Goal: Information Seeking & Learning: Learn about a topic

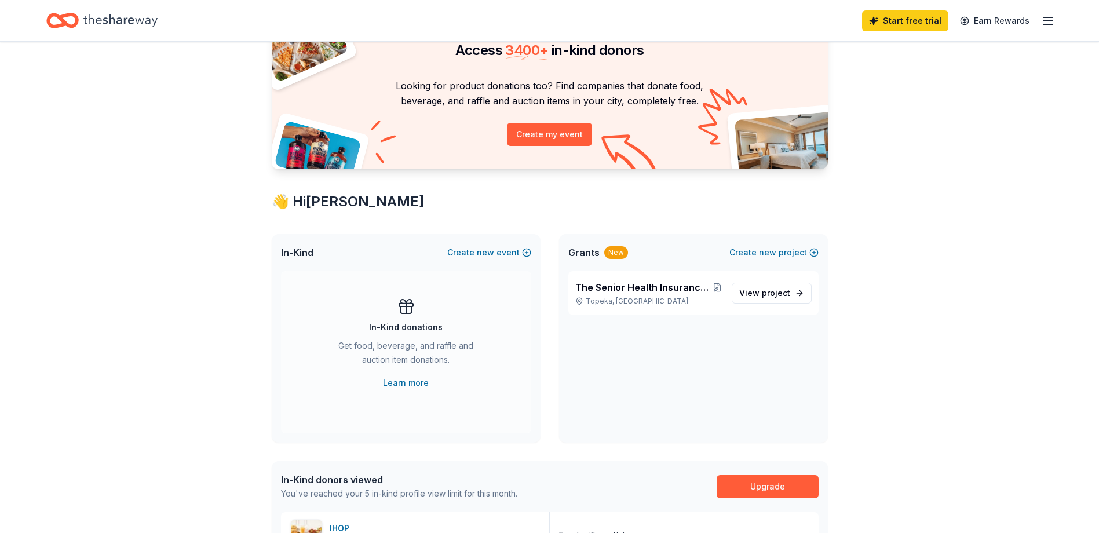
scroll to position [58, 0]
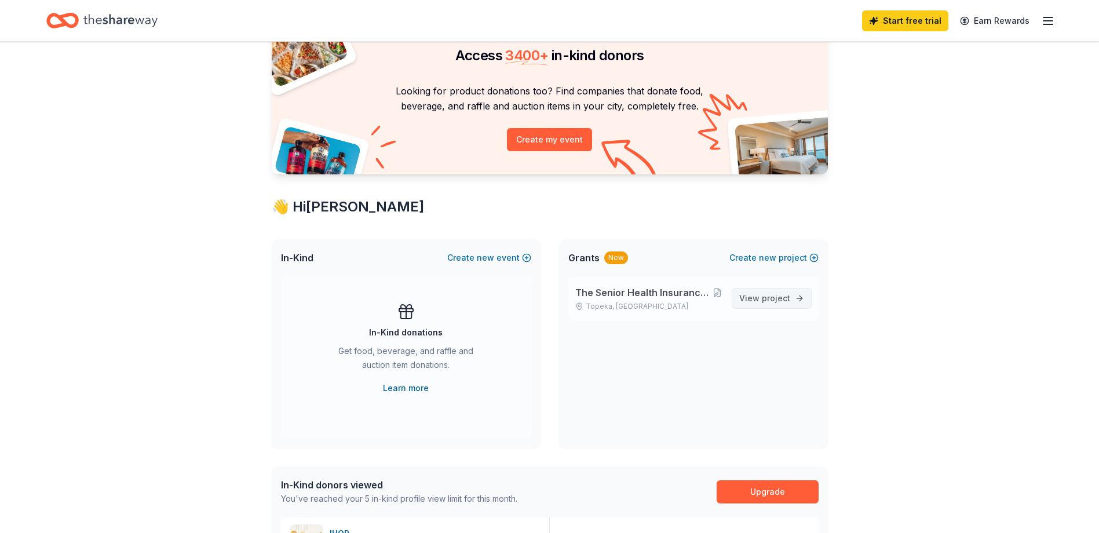
click at [788, 302] on span "project" at bounding box center [776, 298] width 28 height 10
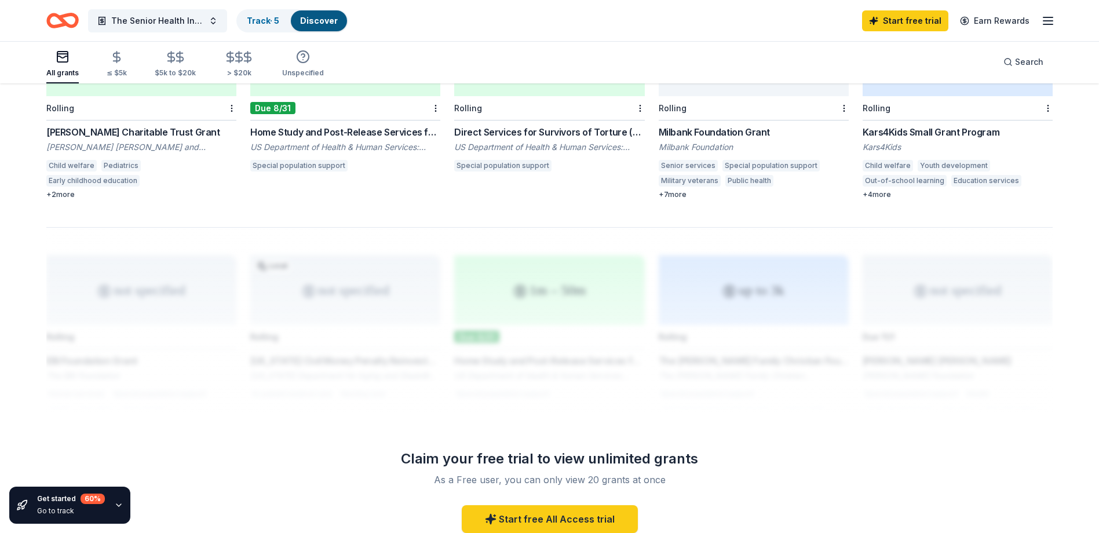
scroll to position [763, 0]
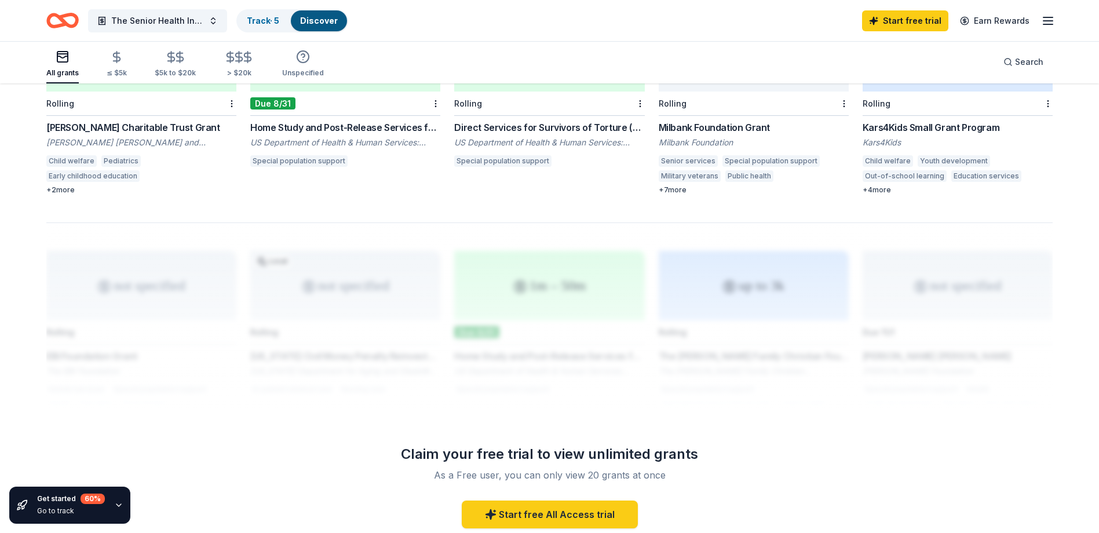
click at [750, 290] on div at bounding box center [549, 314] width 1006 height 185
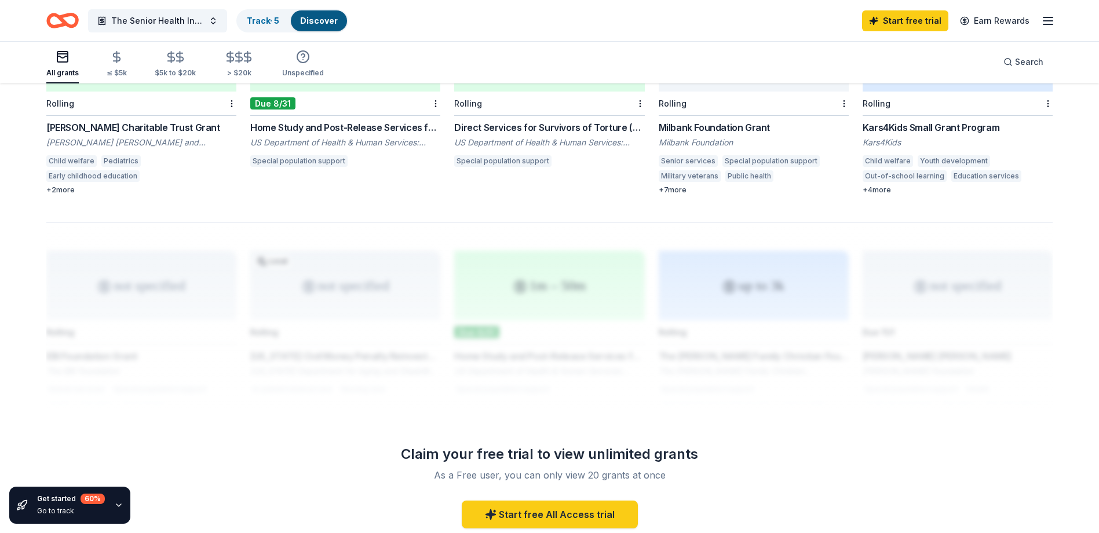
click at [750, 290] on div at bounding box center [549, 314] width 1006 height 185
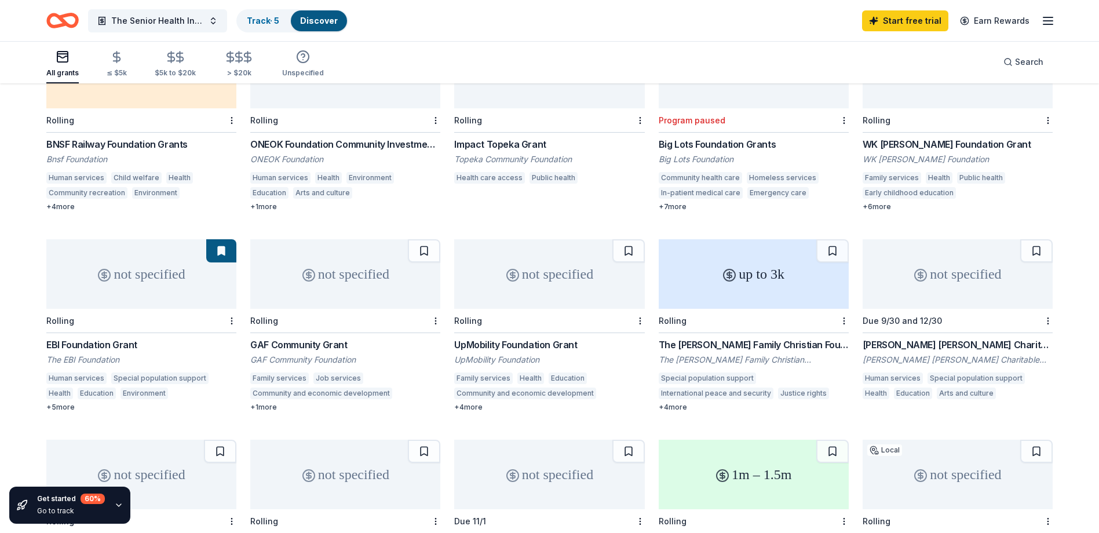
scroll to position [126, 0]
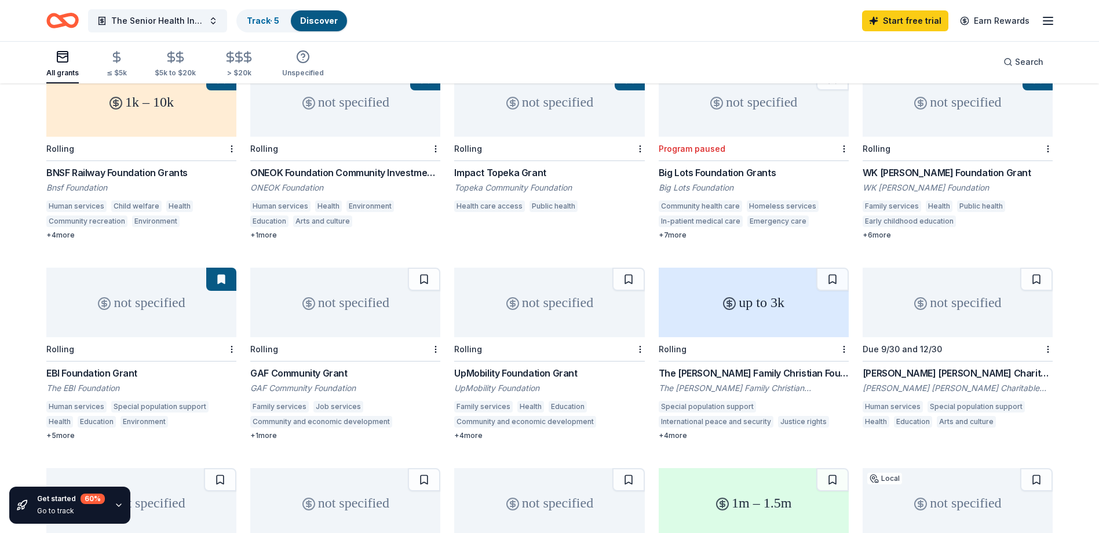
click at [998, 371] on div "Grace Helen Spearman Charitable Foundation Grant" at bounding box center [958, 373] width 190 height 14
click at [518, 171] on div "Impact Topeka Grant" at bounding box center [549, 173] width 190 height 14
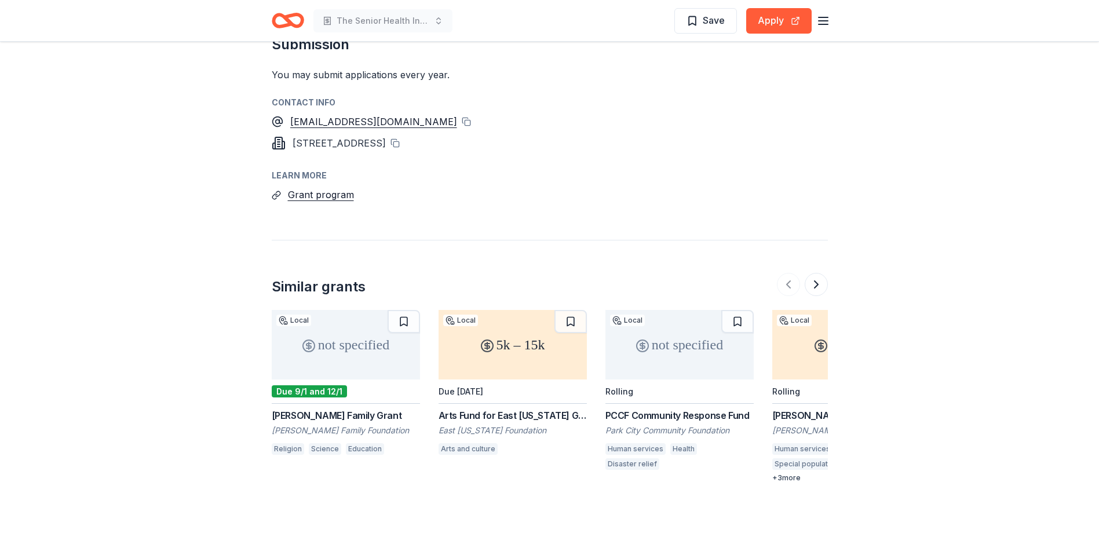
scroll to position [869, 0]
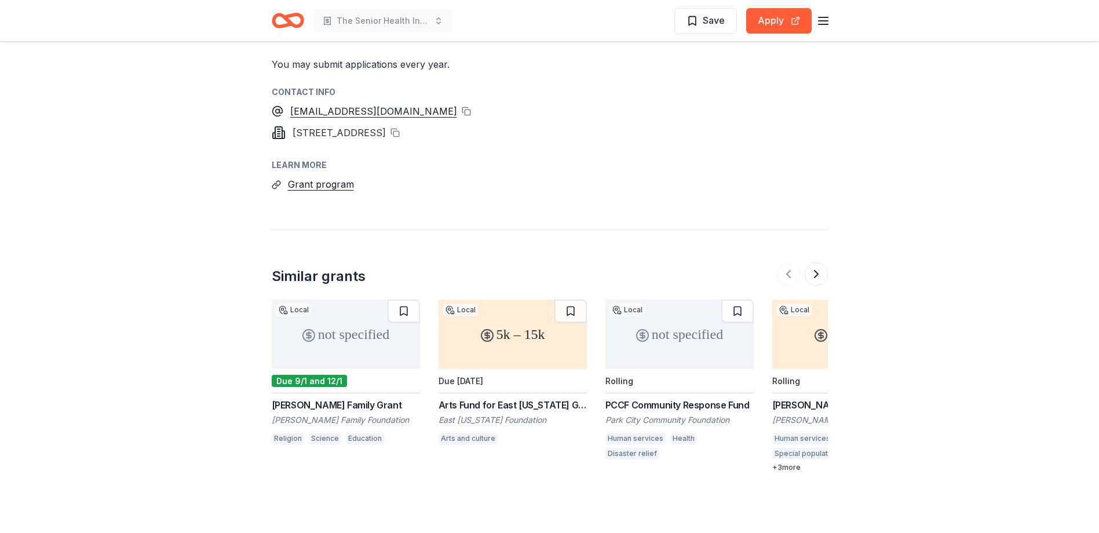
click at [797, 398] on div "John J. Leidy Foundation Grant" at bounding box center [846, 405] width 148 height 14
click at [685, 398] on div "PCCF Community Response Fund" at bounding box center [679, 405] width 148 height 14
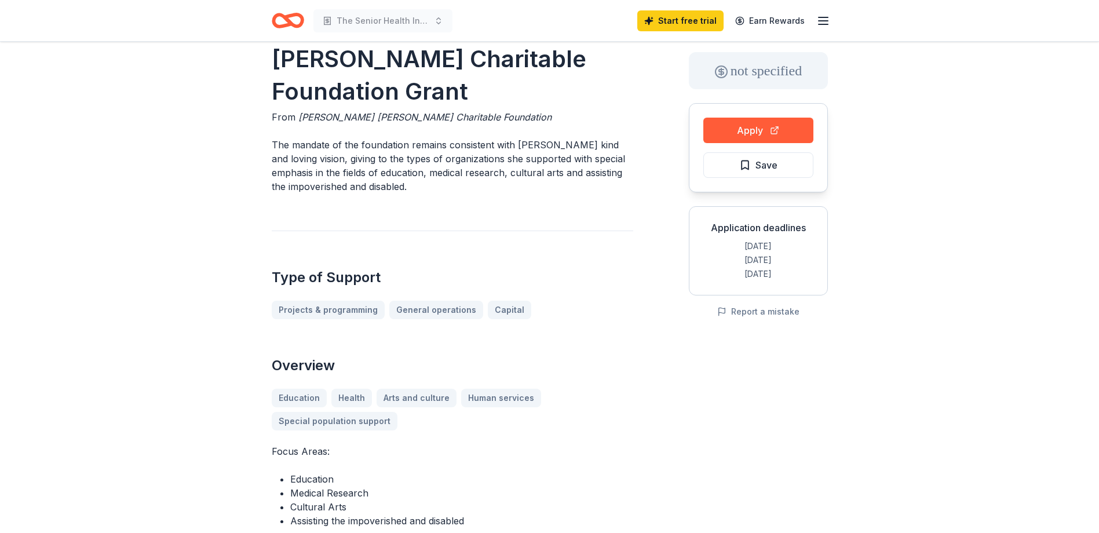
scroll to position [0, 0]
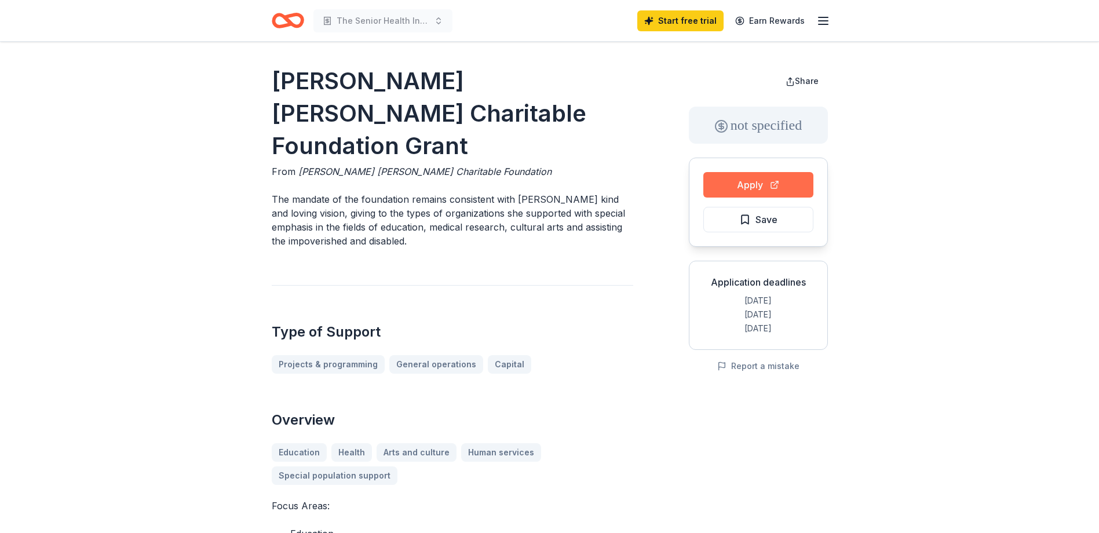
click at [757, 178] on button "Apply" at bounding box center [758, 184] width 110 height 25
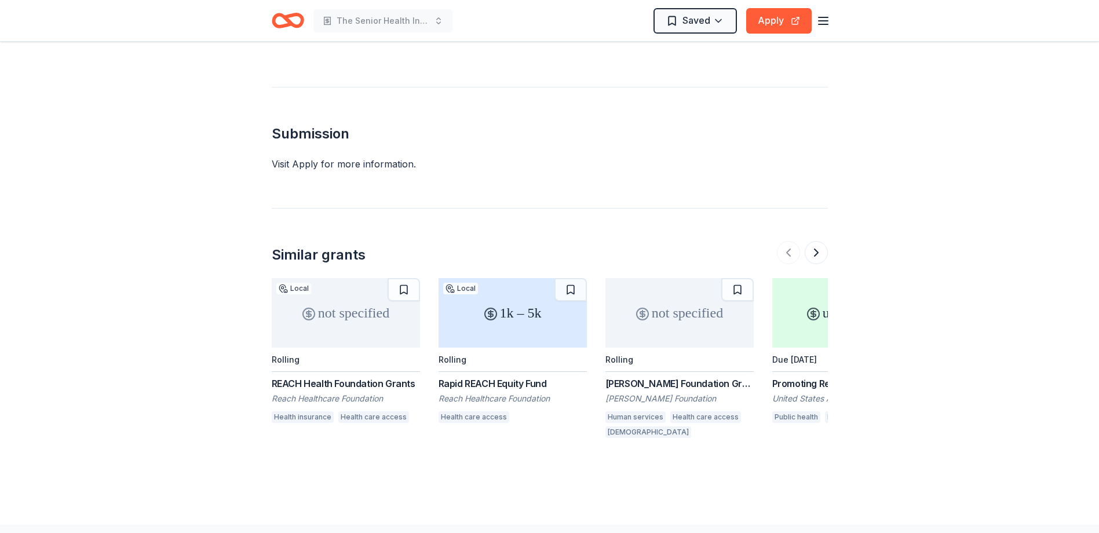
scroll to position [811, 0]
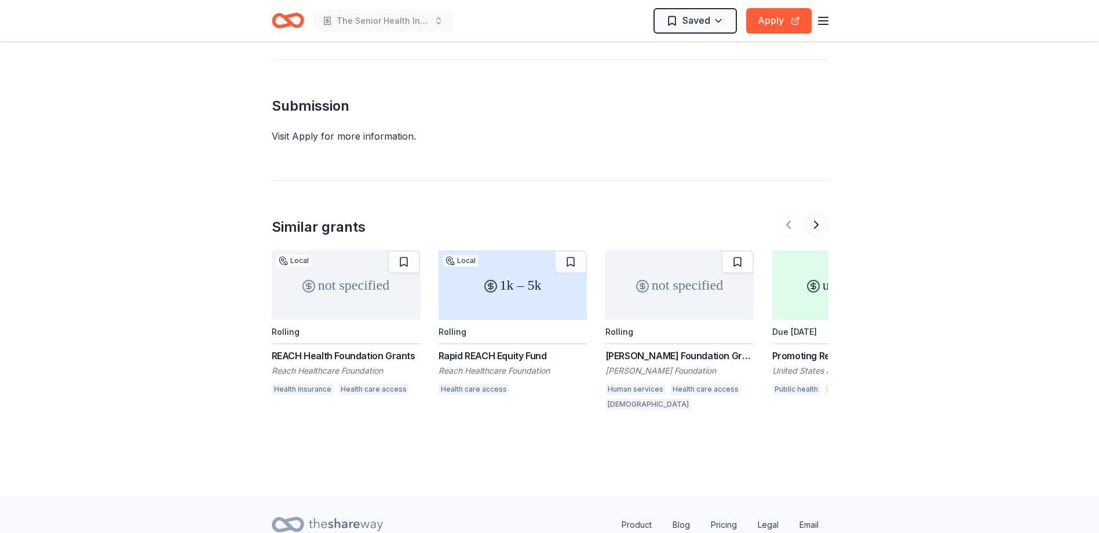
click at [371, 355] on div "REACH Health Foundation Grants" at bounding box center [346, 356] width 148 height 14
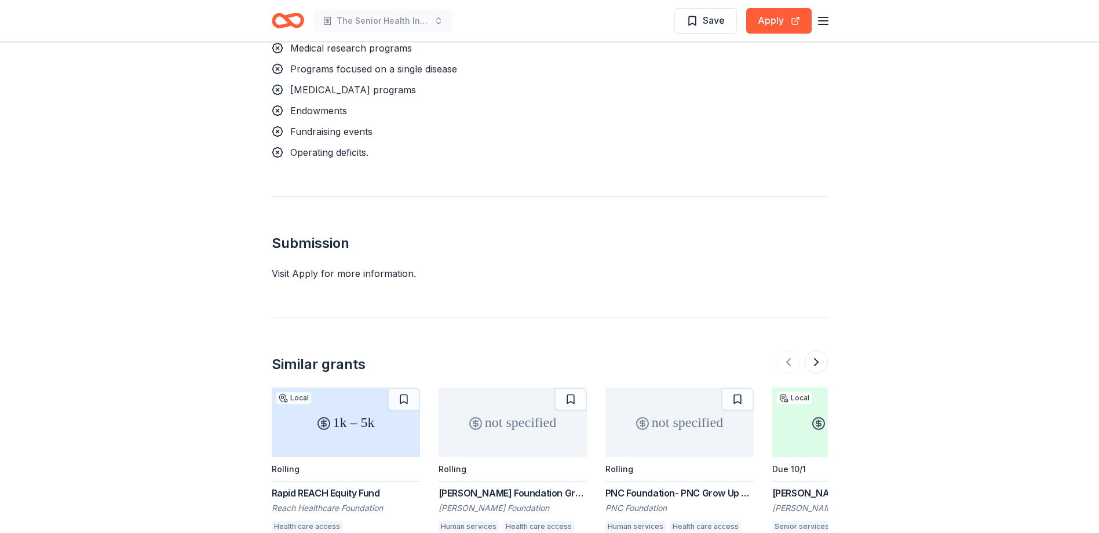
scroll to position [1332, 0]
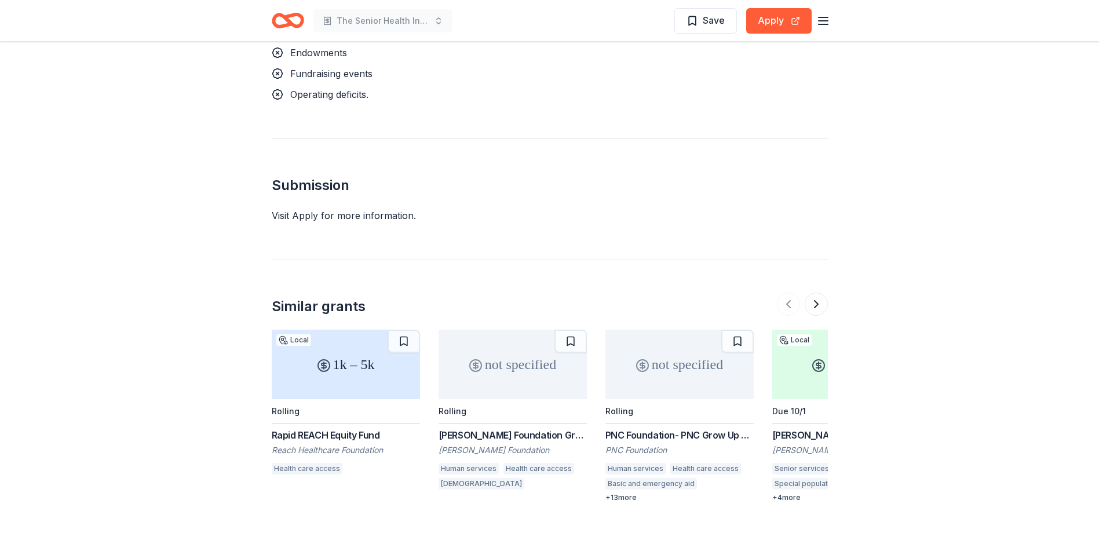
click at [531, 428] on div "[PERSON_NAME] Foundation Grant" at bounding box center [513, 435] width 148 height 14
drag, startPoint x: 436, startPoint y: 417, endPoint x: 586, endPoint y: 417, distance: 150.0
click at [583, 417] on div "1k – 5k Local Rolling Rapid REACH Equity Fund Reach Healthcare Foundation Healt…" at bounding box center [550, 416] width 556 height 173
drag, startPoint x: 594, startPoint y: 417, endPoint x: 411, endPoint y: 433, distance: 184.3
click at [411, 433] on div "1k – 5k Local Rolling Rapid REACH Equity Fund Reach Healthcare Foundation Healt…" at bounding box center [550, 416] width 556 height 173
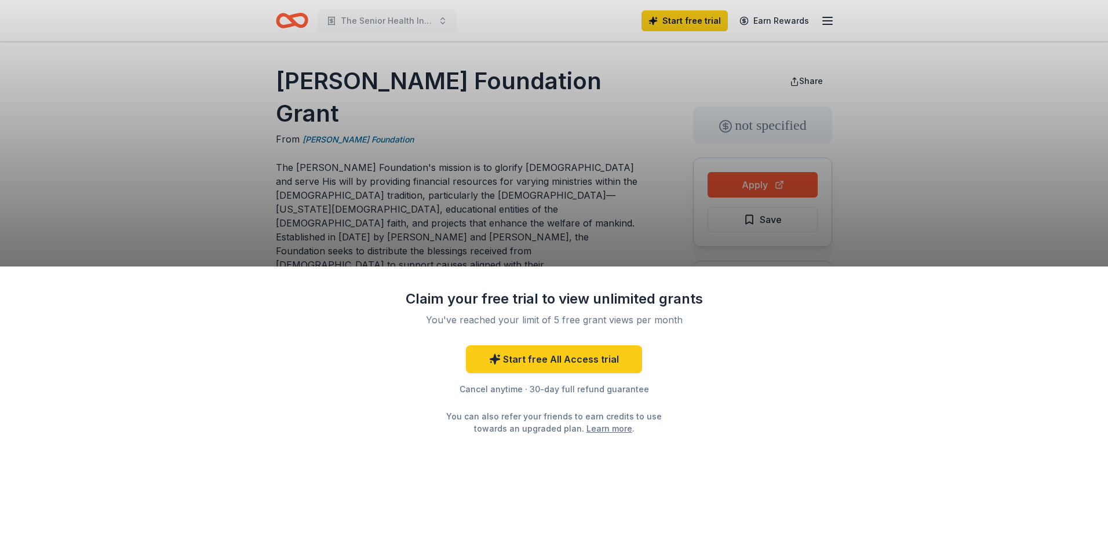
drag, startPoint x: 262, startPoint y: 63, endPoint x: 268, endPoint y: 85, distance: 22.2
click at [268, 84] on div "Claim your free trial to view unlimited grants You've reached your limit of 5 f…" at bounding box center [554, 266] width 1108 height 533
click at [274, 96] on div "Claim your free trial to view unlimited grants You've reached your limit of 5 f…" at bounding box center [554, 266] width 1108 height 533
click at [277, 103] on div "Claim your free trial to view unlimited grants You've reached your limit of 5 f…" at bounding box center [554, 266] width 1108 height 533
click at [280, 107] on div "Claim your free trial to view unlimited grants You've reached your limit of 5 f…" at bounding box center [554, 266] width 1108 height 533
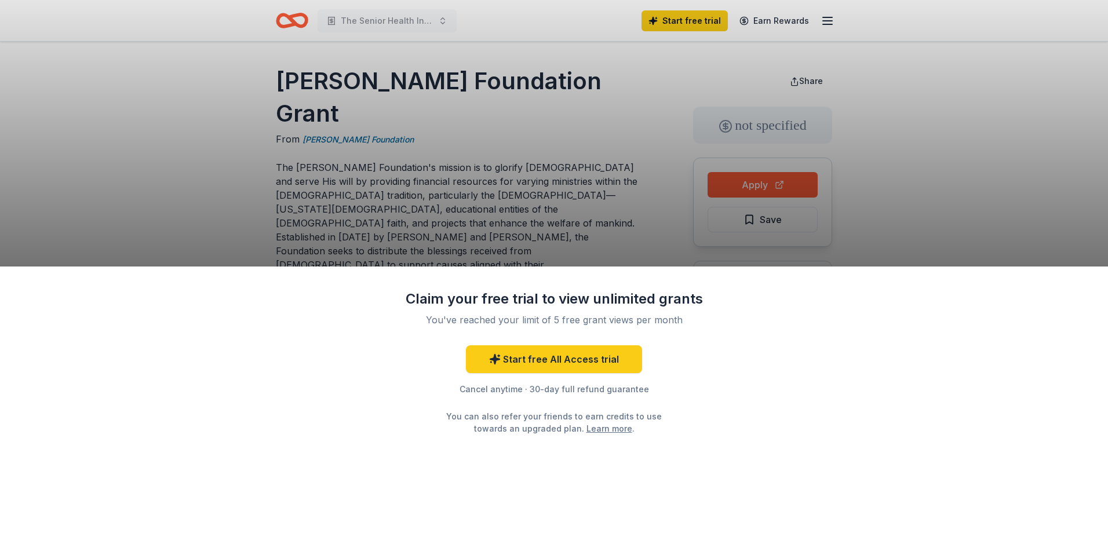
click at [282, 111] on div "Claim your free trial to view unlimited grants You've reached your limit of 5 f…" at bounding box center [554, 266] width 1108 height 533
click at [284, 114] on div "Claim your free trial to view unlimited grants You've reached your limit of 5 f…" at bounding box center [554, 266] width 1108 height 533
click at [286, 120] on div "Claim your free trial to view unlimited grants You've reached your limit of 5 f…" at bounding box center [554, 266] width 1108 height 533
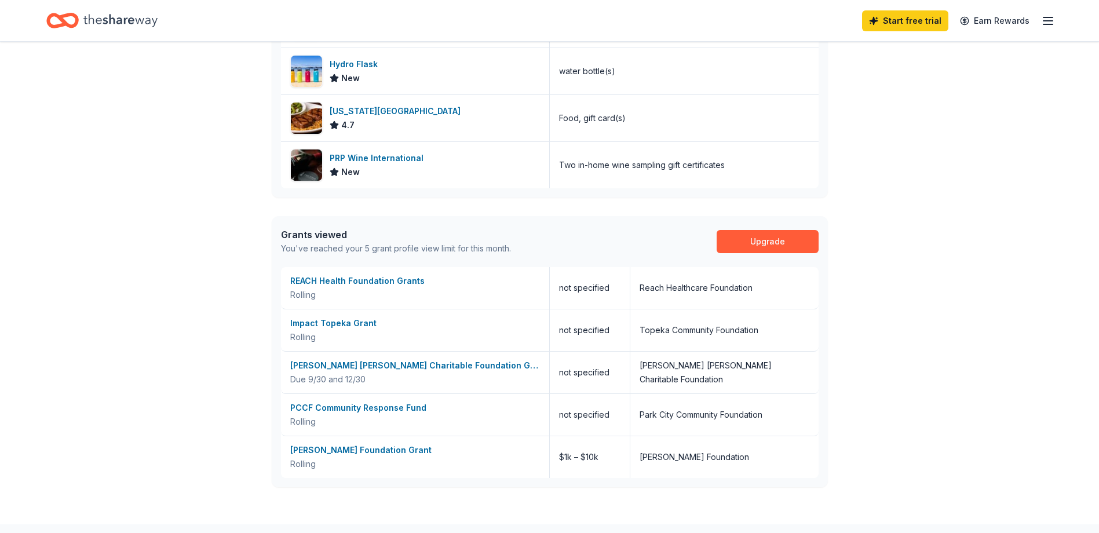
scroll to position [691, 0]
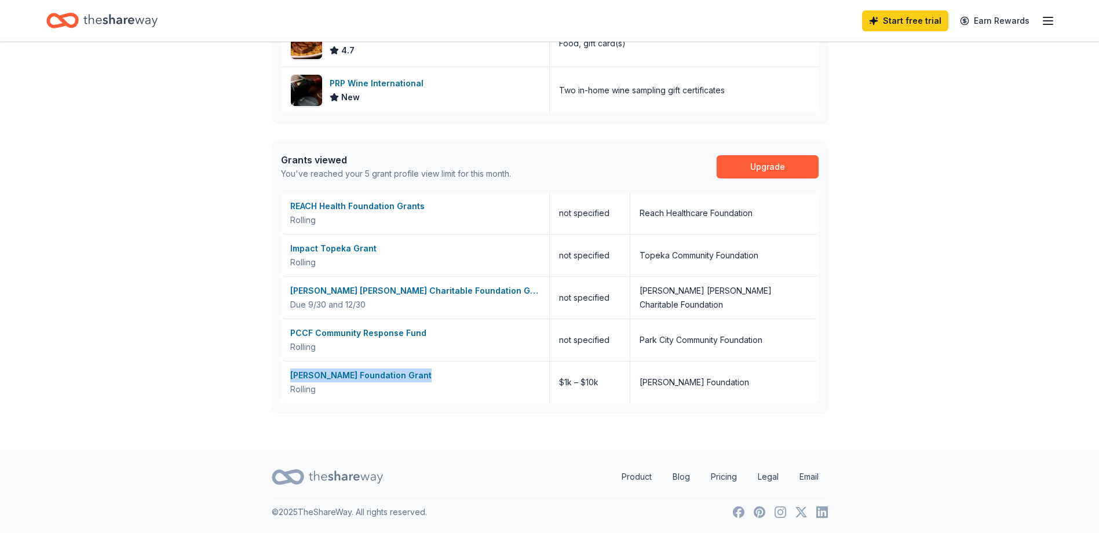
drag, startPoint x: 429, startPoint y: 375, endPoint x: 260, endPoint y: 377, distance: 169.2
drag, startPoint x: 260, startPoint y: 377, endPoint x: 377, endPoint y: 372, distance: 117.7
copy div "[PERSON_NAME] Foundation Grant"
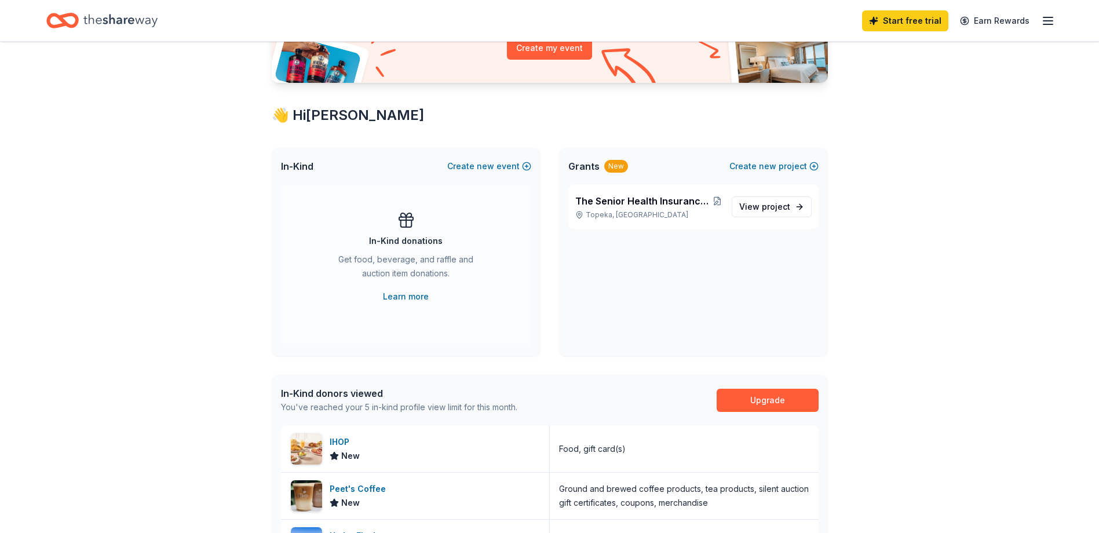
scroll to position [170, 0]
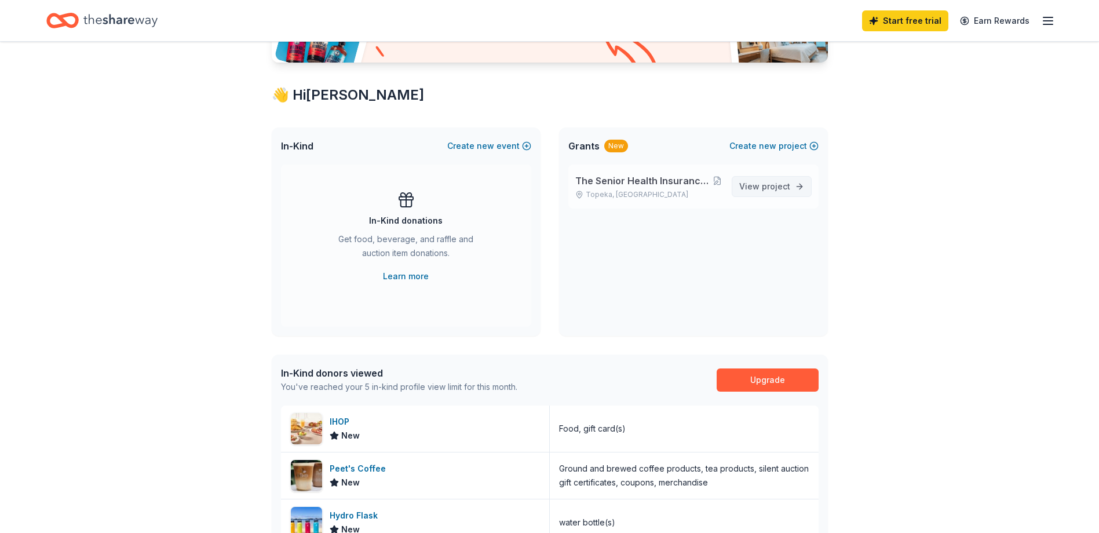
click at [765, 185] on span "project" at bounding box center [776, 186] width 28 height 10
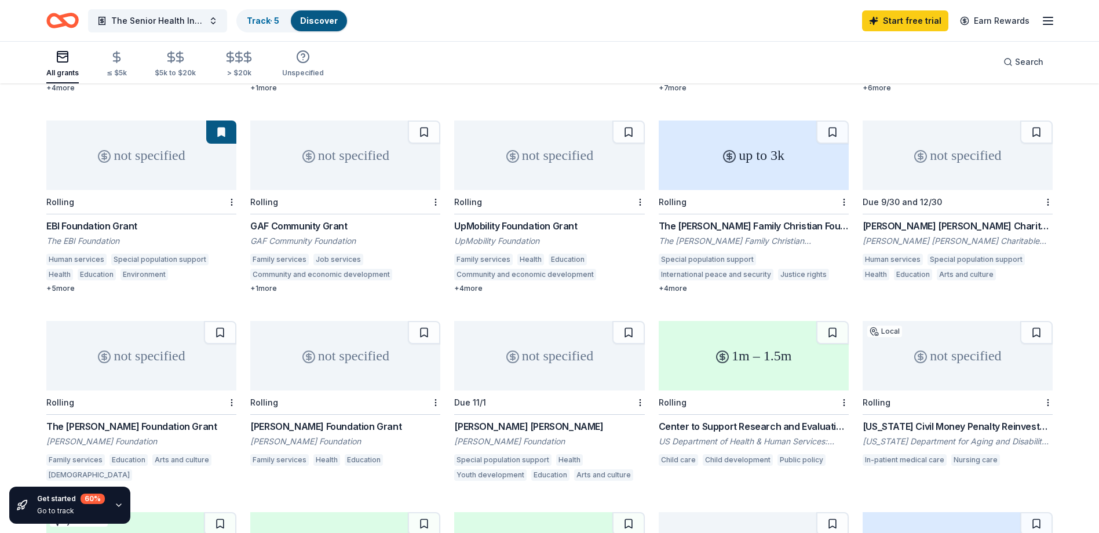
scroll to position [300, 0]
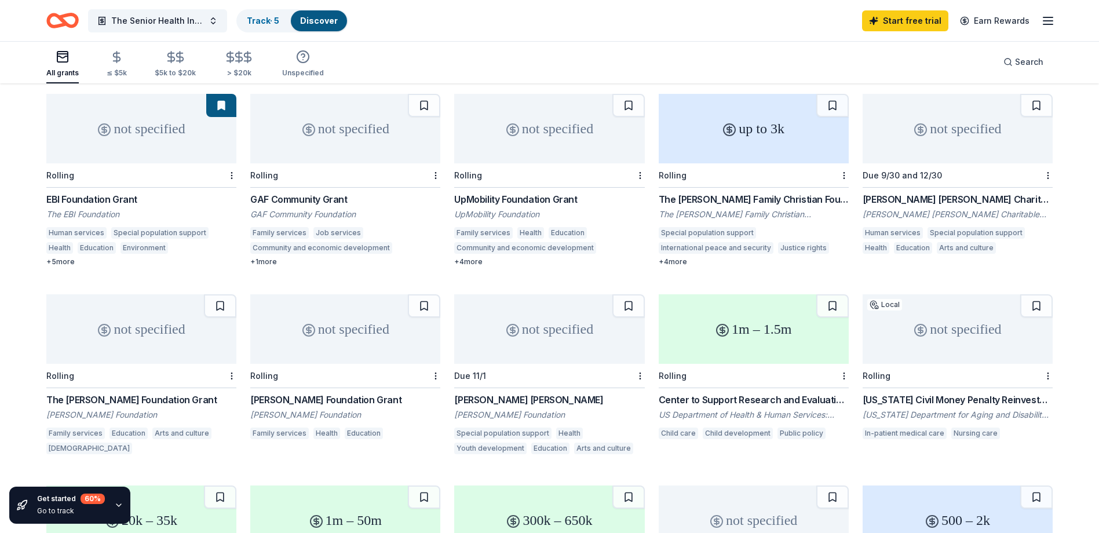
click at [672, 261] on div "+ 4 more" at bounding box center [754, 261] width 190 height 9
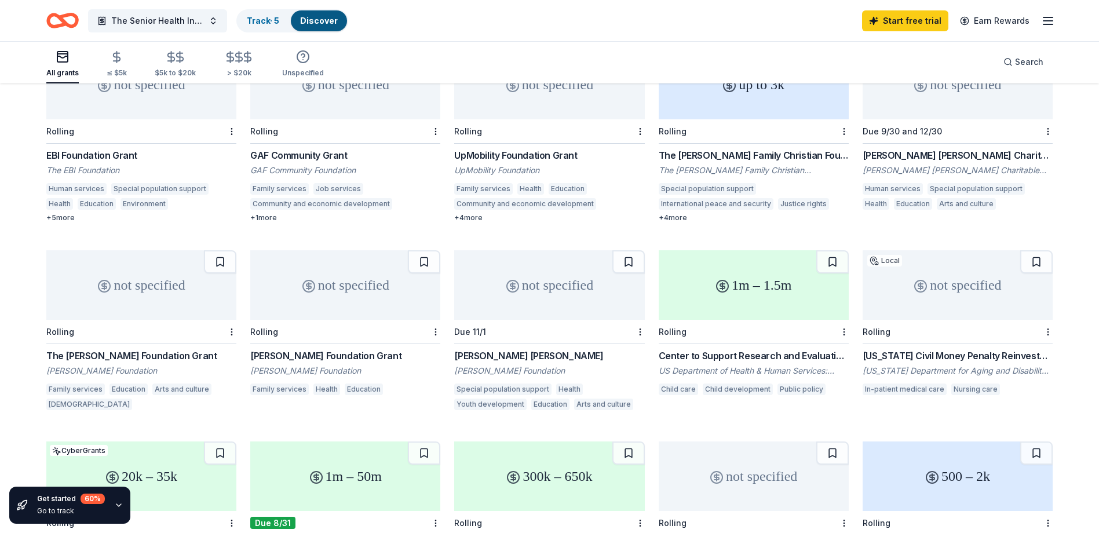
scroll to position [532, 0]
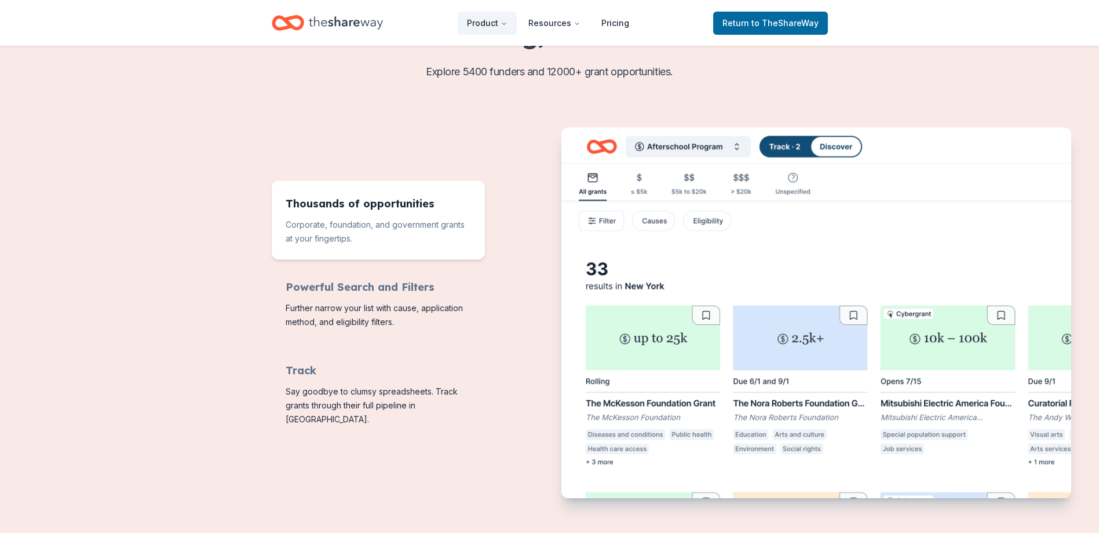
scroll to position [405, 0]
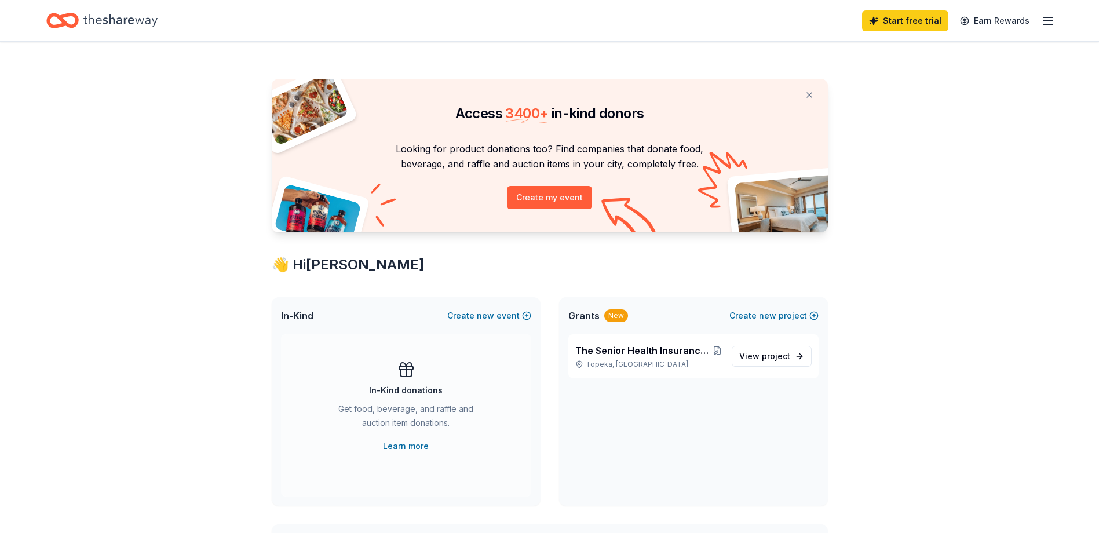
click at [786, 333] on div "Grants New Create new project" at bounding box center [693, 315] width 269 height 37
click at [795, 309] on button "Create new project" at bounding box center [773, 316] width 89 height 14
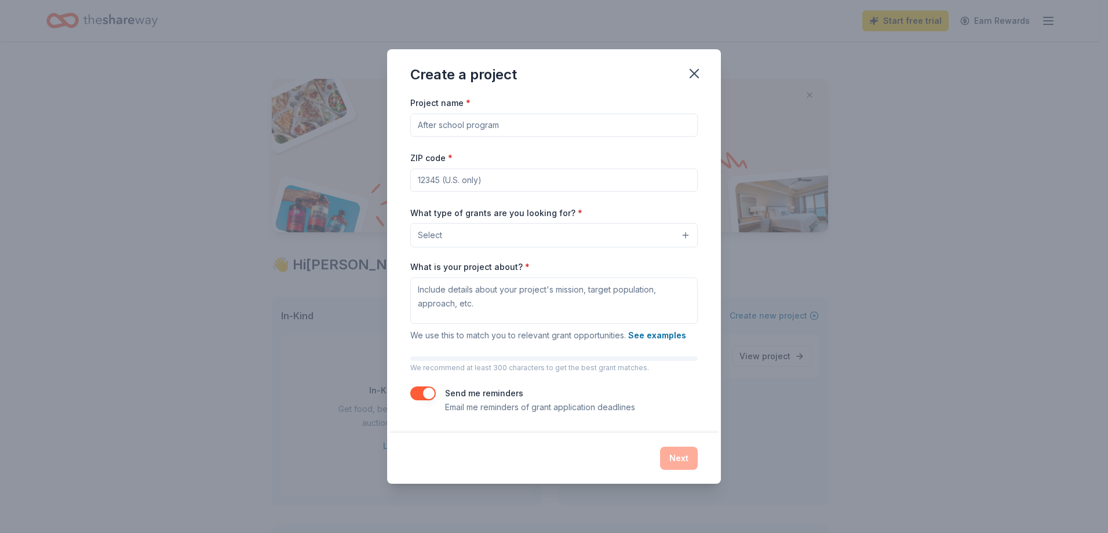
click at [667, 459] on div "Next" at bounding box center [553, 458] width 287 height 23
click at [668, 458] on div "Next" at bounding box center [553, 458] width 287 height 23
click at [693, 75] on icon "button" at bounding box center [694, 73] width 16 height 16
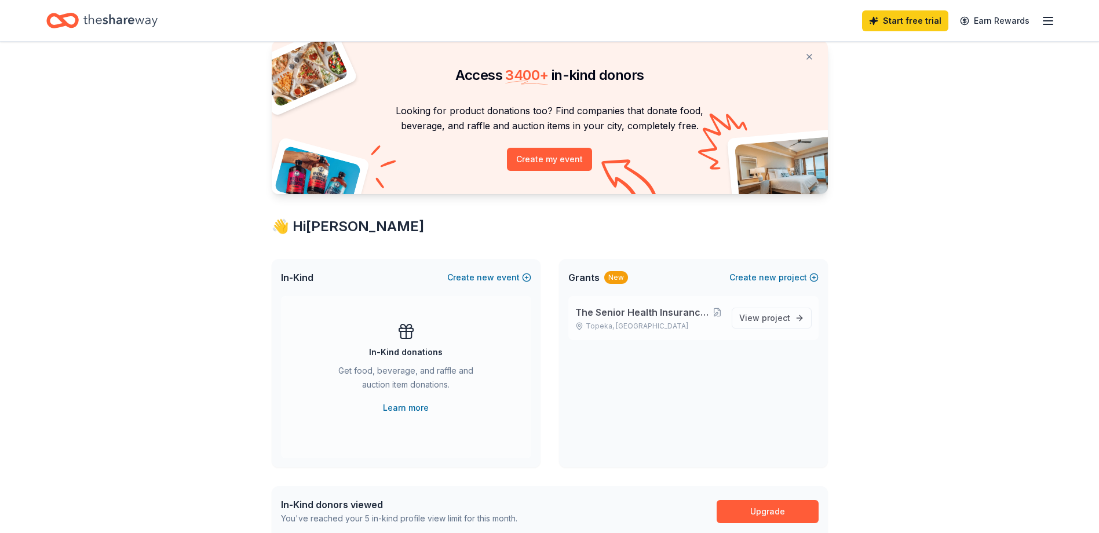
scroll to position [58, 0]
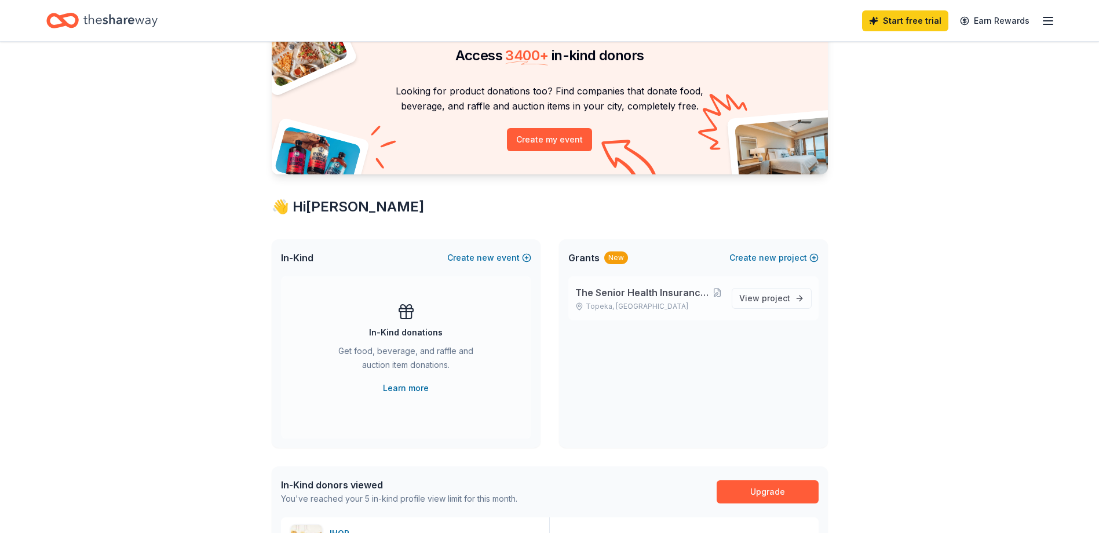
click at [656, 291] on span "The Senior Health Insurance Counseling for [US_STATE] ([PERSON_NAME])" at bounding box center [644, 293] width 138 height 14
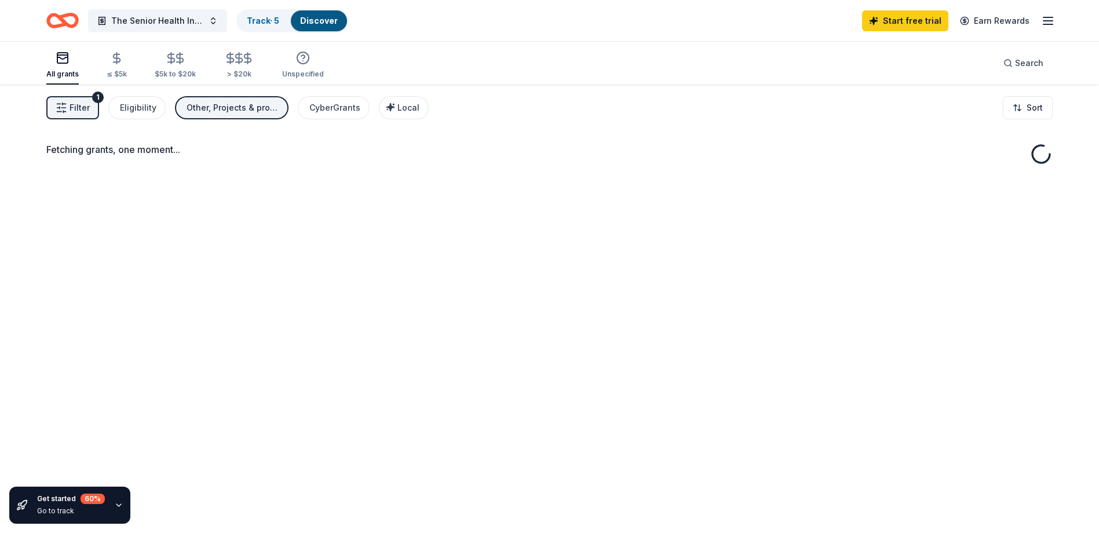
click at [657, 291] on div "Fetching grants, one moment..." at bounding box center [549, 351] width 1099 height 533
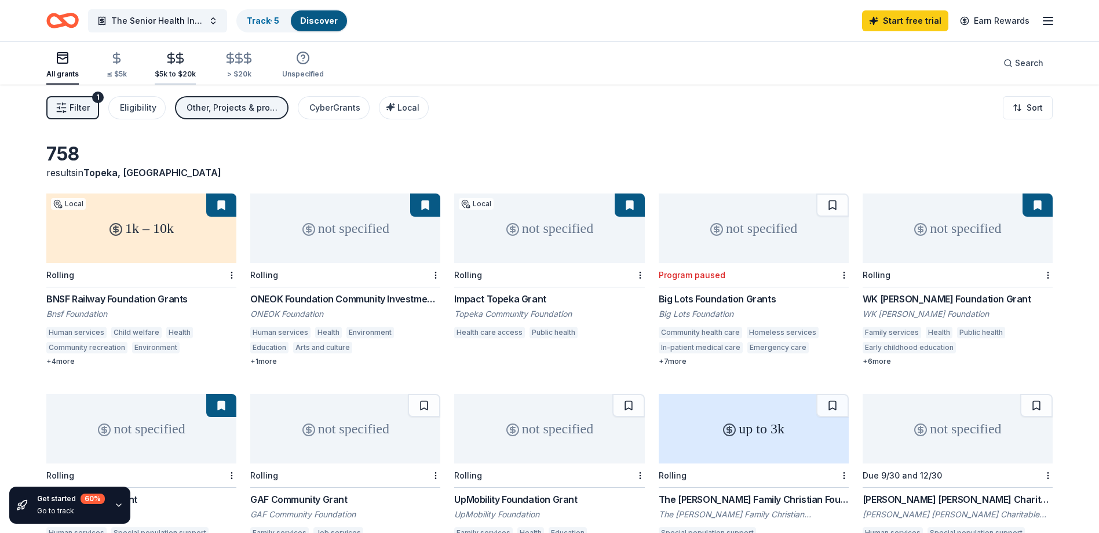
click at [176, 64] on icon "button" at bounding box center [179, 58] width 13 height 13
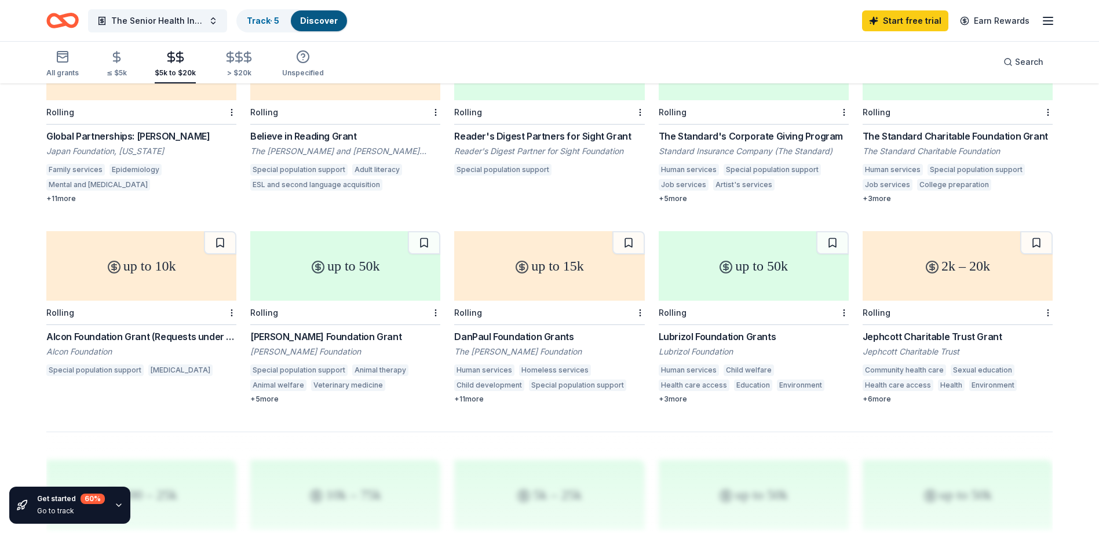
scroll to position [579, 0]
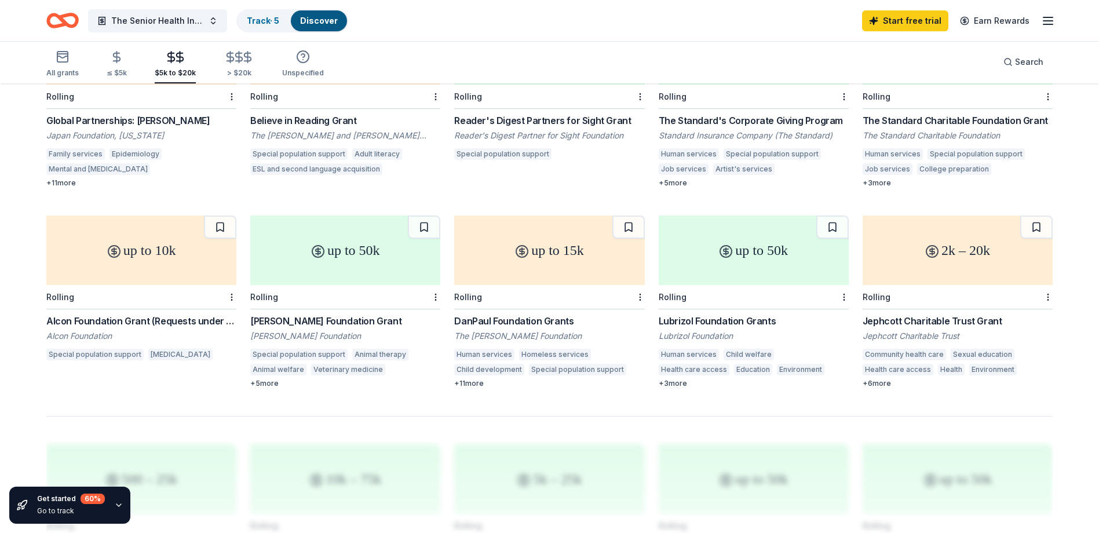
drag, startPoint x: 651, startPoint y: 336, endPoint x: 759, endPoint y: 328, distance: 108.1
click at [753, 333] on div "1k – 10k Local Rolling BNSF Railway Foundation Grants Bnsf Foundation Human ser…" at bounding box center [549, 1] width 1006 height 774
